Goal: Information Seeking & Learning: Learn about a topic

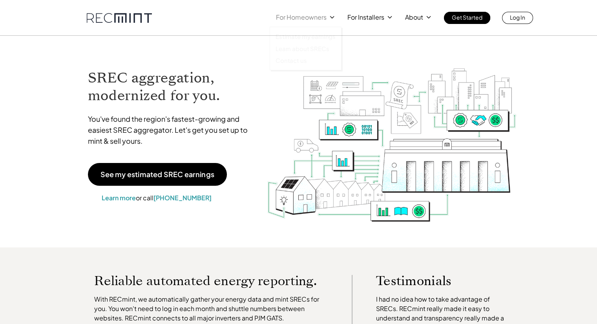
click at [302, 15] on p "For Homeowners" at bounding box center [301, 17] width 51 height 11
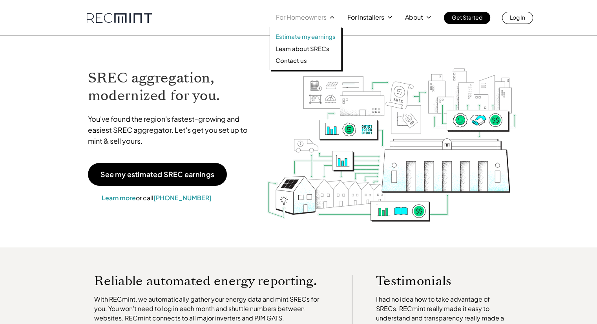
click at [299, 37] on p "Estimate my earnings" at bounding box center [306, 37] width 60 height 8
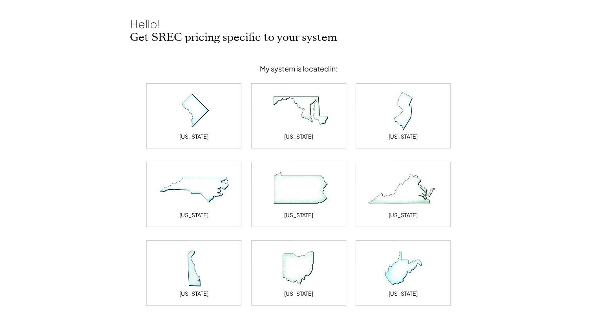
scroll to position [118, 0]
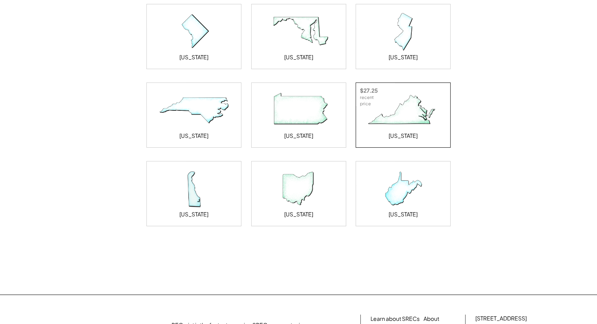
click at [395, 111] on img at bounding box center [403, 110] width 79 height 39
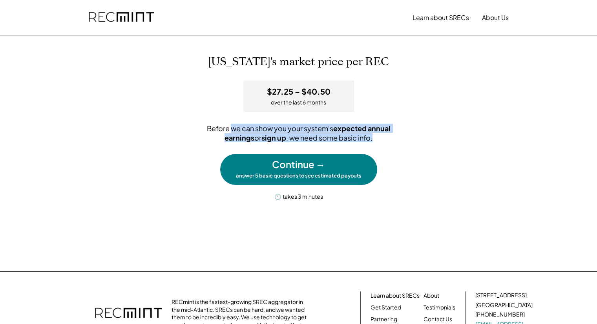
drag, startPoint x: 249, startPoint y: 124, endPoint x: 366, endPoint y: 137, distance: 117.8
click at [366, 137] on div "Before we can show you your system's expected annual earnings or sign up , we n…" at bounding box center [299, 133] width 236 height 18
